Goal: Browse casually

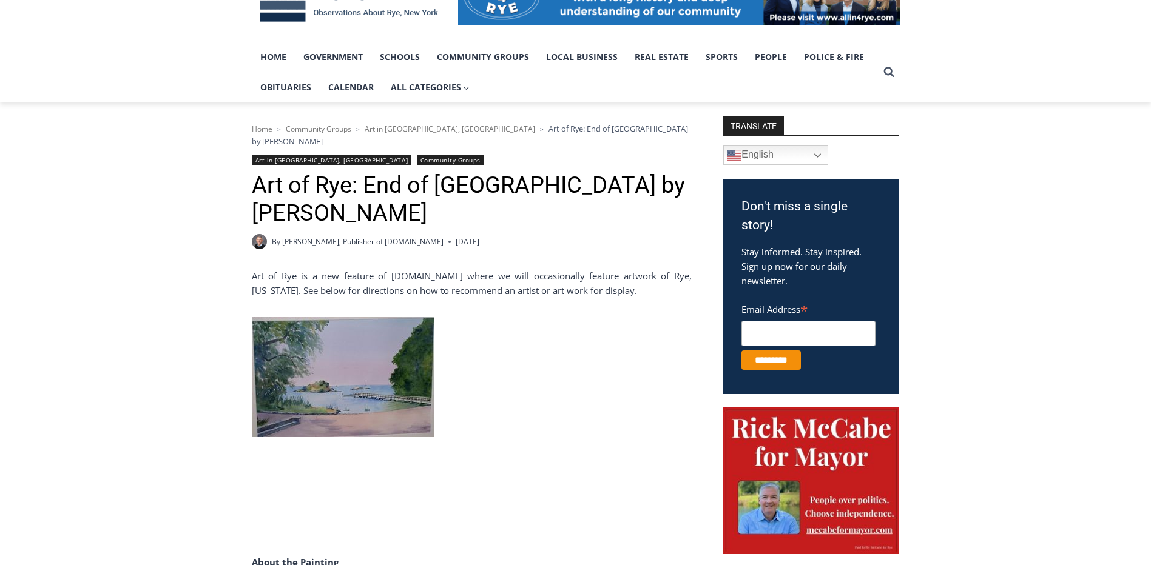
click at [343, 383] on img at bounding box center [343, 377] width 182 height 120
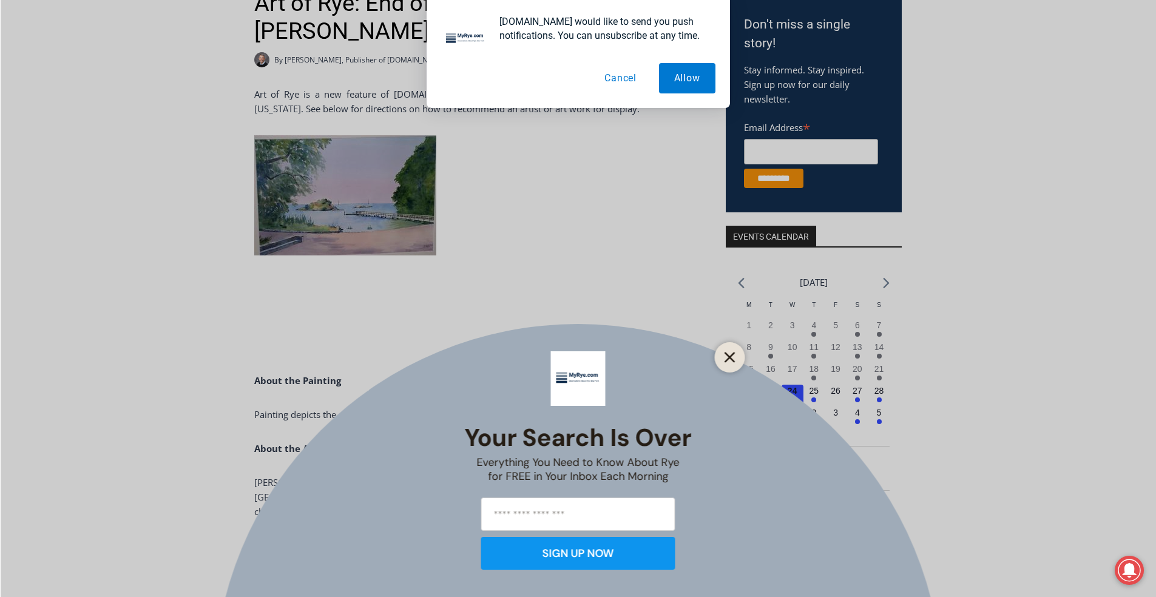
click at [379, 291] on line "Close" at bounding box center [729, 357] width 8 height 8
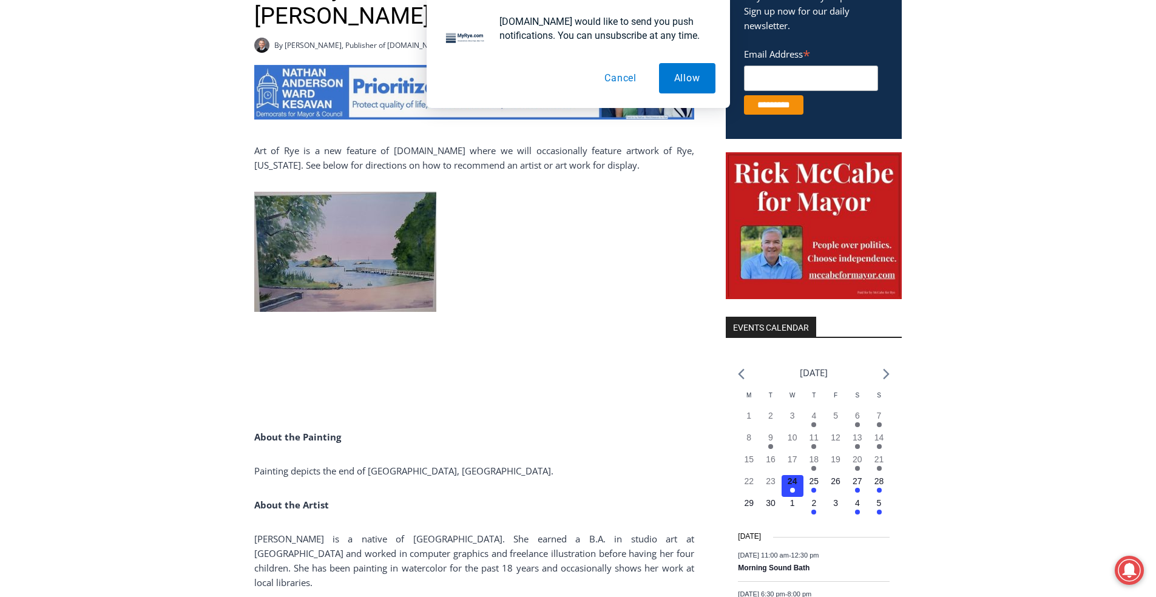
scroll to position [384, 0]
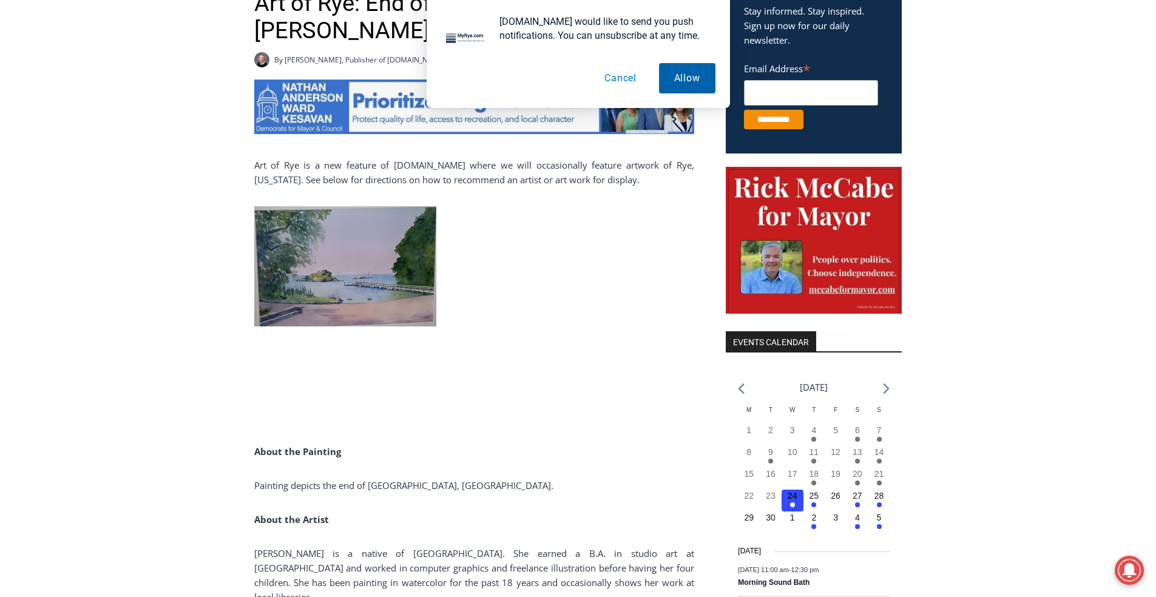
click at [379, 83] on button "Allow" at bounding box center [687, 78] width 56 height 30
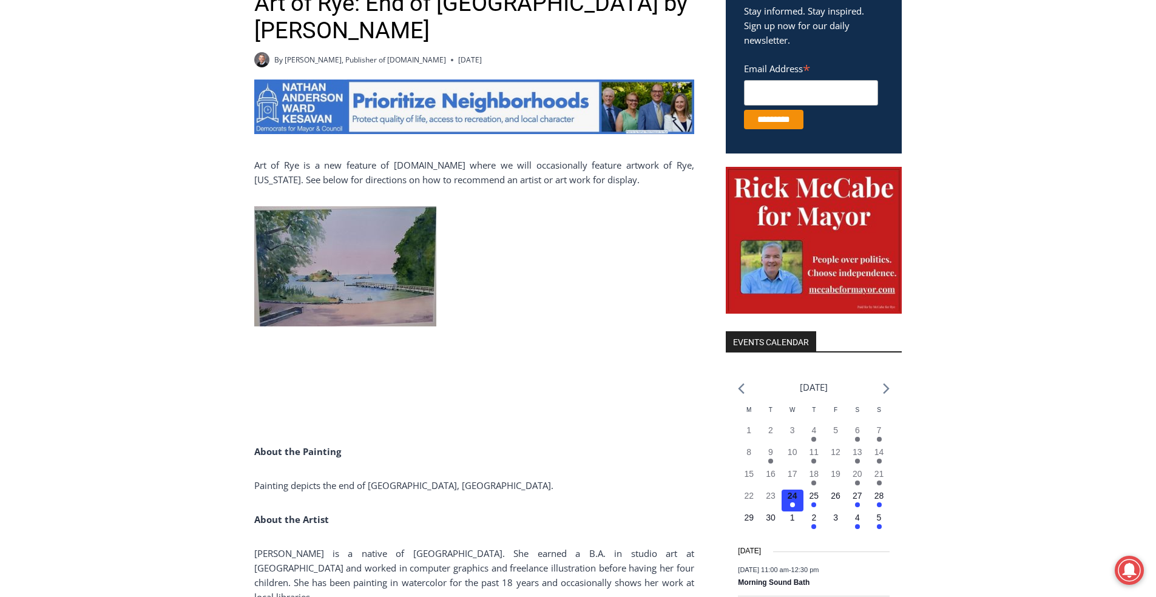
click at [354, 272] on img at bounding box center [345, 266] width 182 height 120
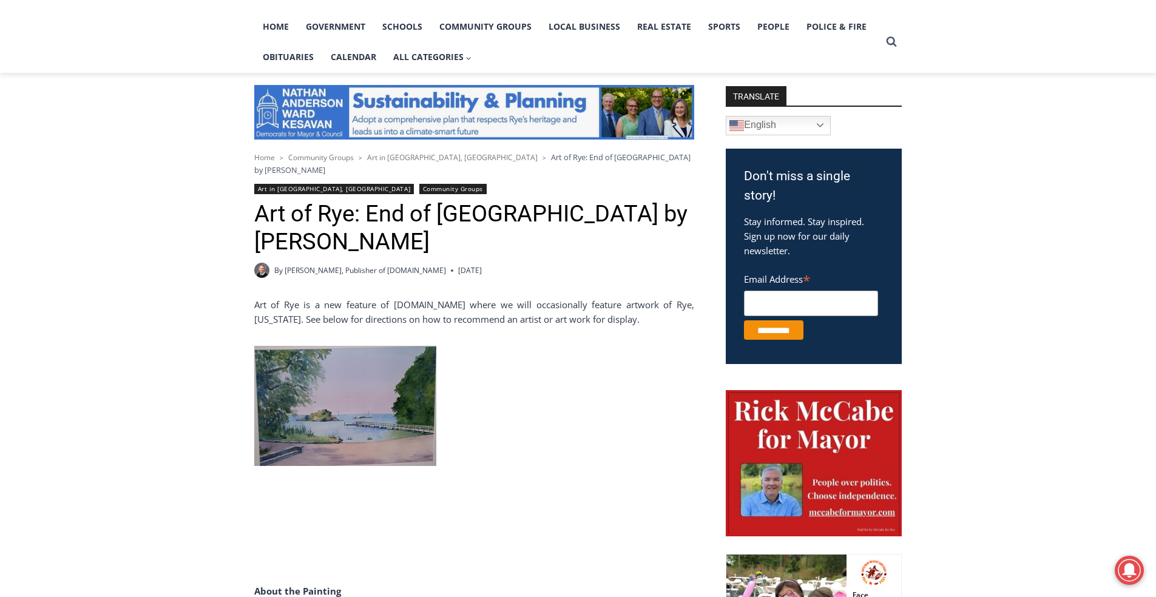
scroll to position [183, 0]
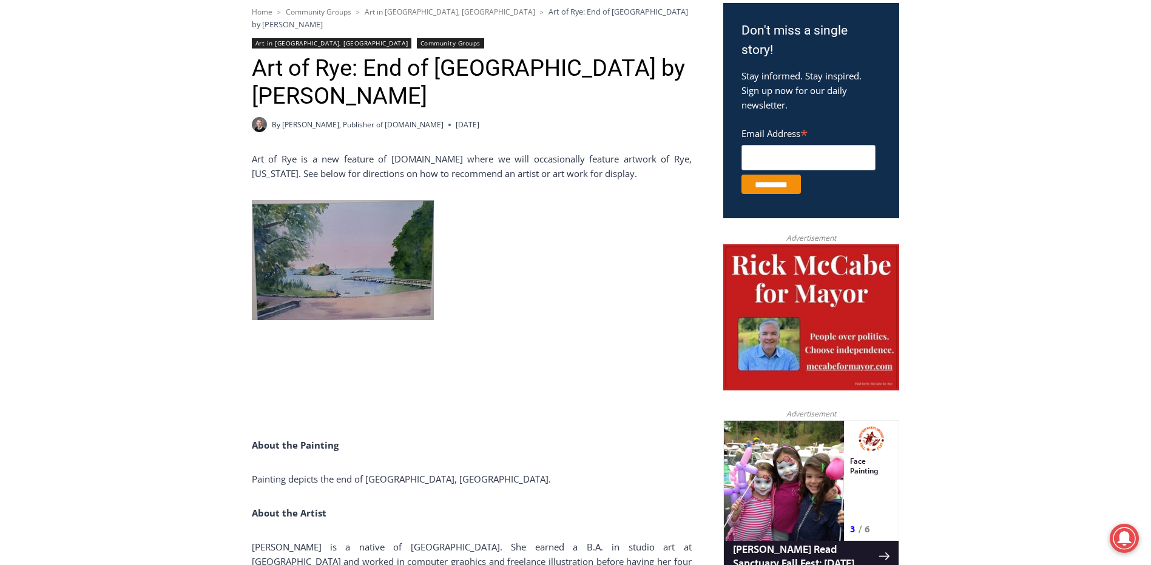
scroll to position [158, 0]
